Goal: Find specific page/section: Find specific page/section

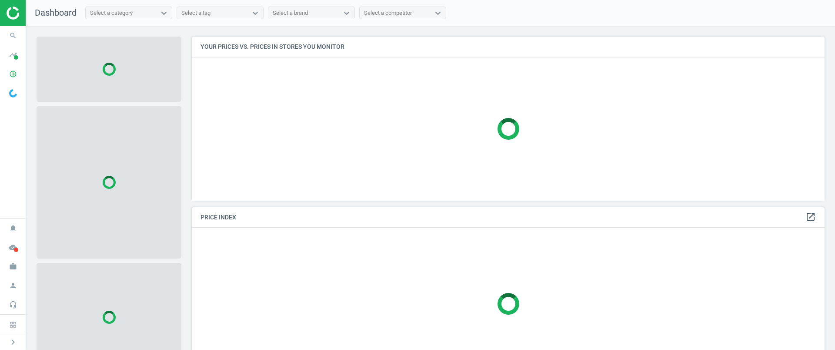
scroll to position [4, 4]
click at [18, 69] on icon "pie_chart_outlined" at bounding box center [13, 74] width 17 height 17
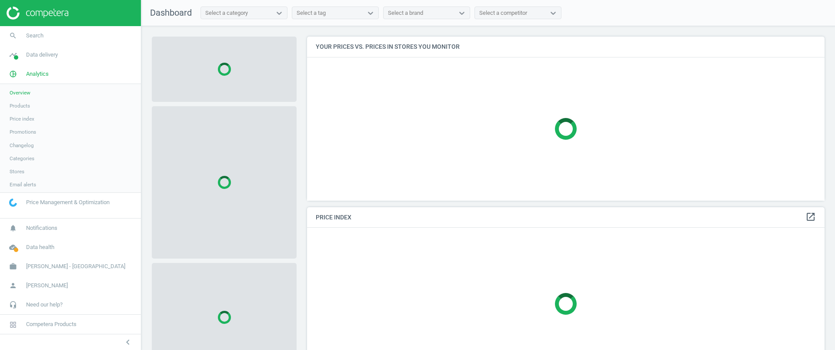
scroll to position [181, 526]
click at [20, 103] on span "Products" at bounding box center [20, 105] width 20 height 7
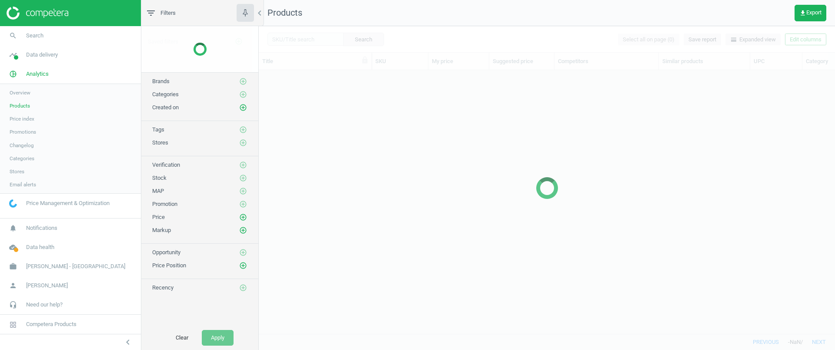
scroll to position [247, 568]
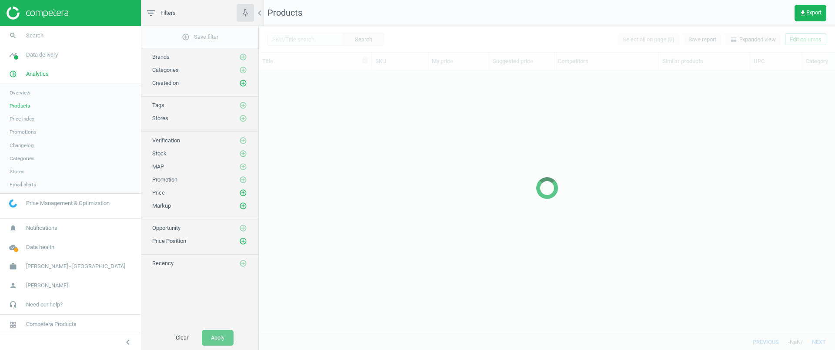
click at [298, 39] on div at bounding box center [547, 188] width 577 height 324
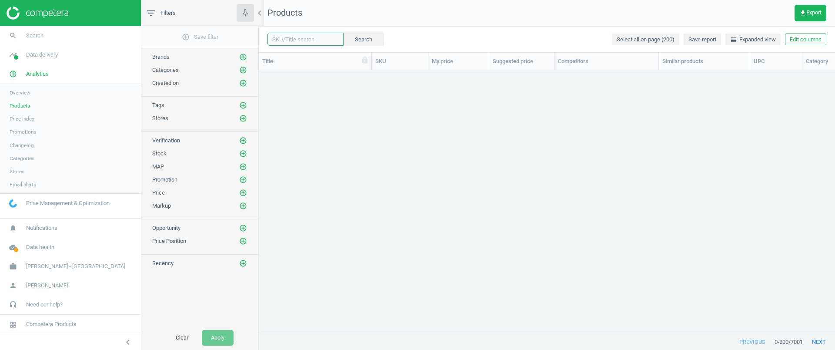
click at [300, 36] on input "text" at bounding box center [306, 39] width 76 height 13
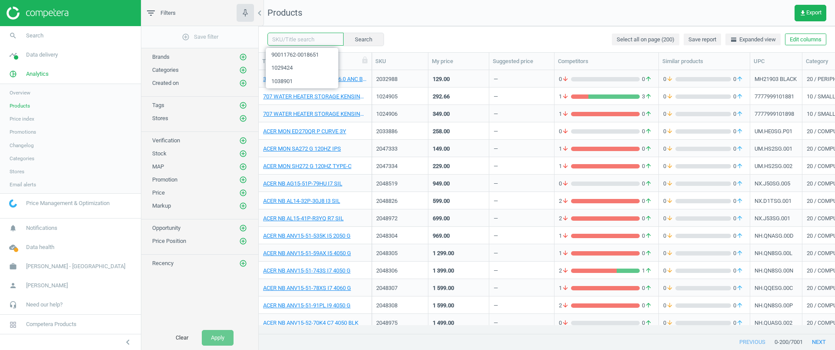
paste input "1039607"
type input "1039607"
click at [350, 44] on button "Search" at bounding box center [363, 39] width 41 height 13
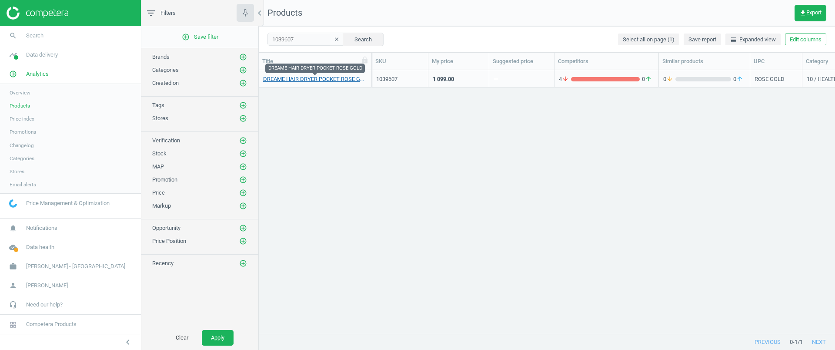
click at [316, 80] on link "DREAME HAIR DRYER POCKET ROSE GOLD" at bounding box center [315, 79] width 104 height 8
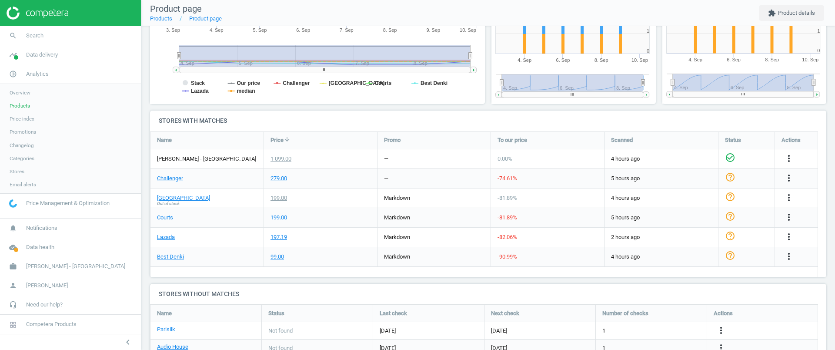
click at [15, 107] on span "Products" at bounding box center [20, 105] width 20 height 7
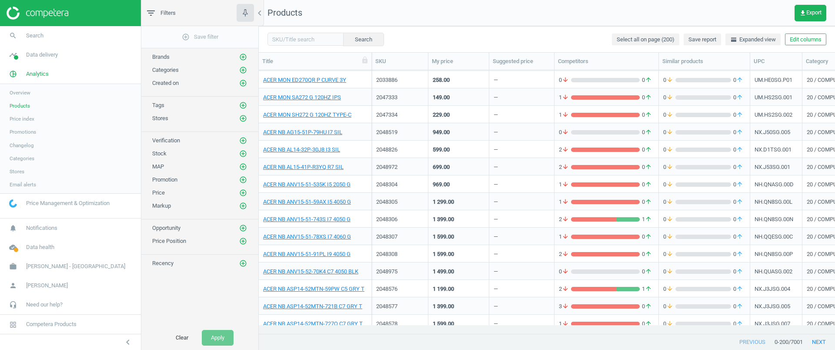
scroll to position [163, 0]
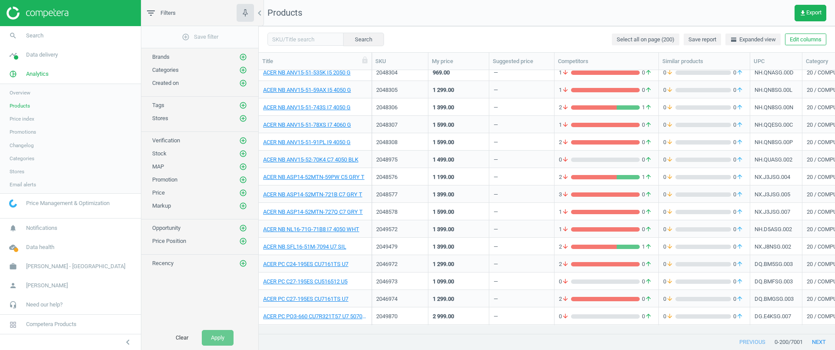
click at [369, 147] on div "ACER NB ANV15-51-91PL I9 4050 G" at bounding box center [315, 141] width 113 height 17
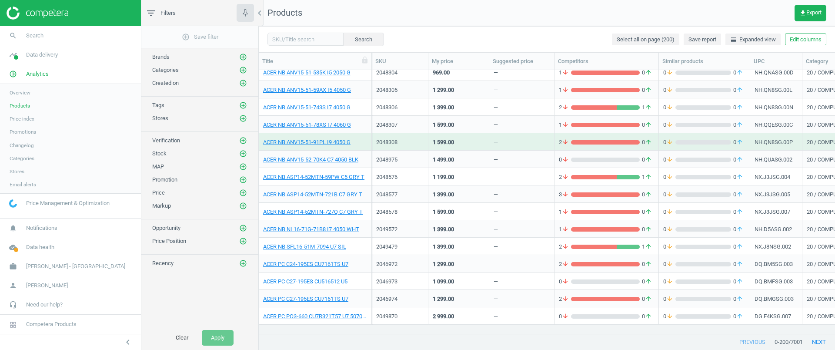
click at [369, 147] on div "ACER NB ANV15-51-91PL I9 4050 G" at bounding box center [315, 141] width 113 height 17
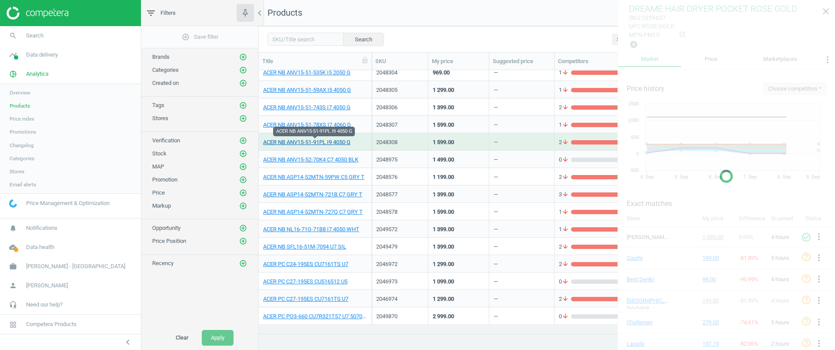
click at [320, 140] on link "ACER NB ANV15-51-91PL I9 4050 G" at bounding box center [306, 142] width 87 height 8
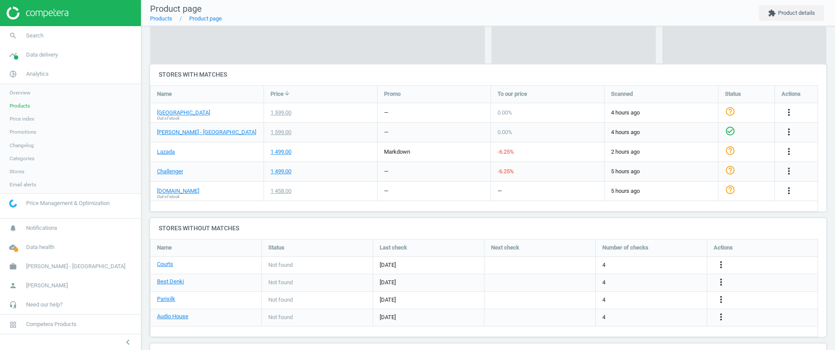
scroll to position [218, 0]
